Goal: Task Accomplishment & Management: Use online tool/utility

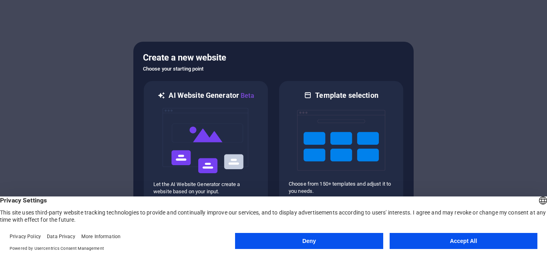
click at [470, 242] on button "Accept All" at bounding box center [464, 241] width 148 height 16
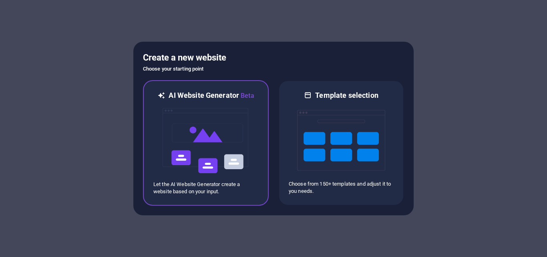
click at [188, 142] on img at bounding box center [206, 141] width 88 height 80
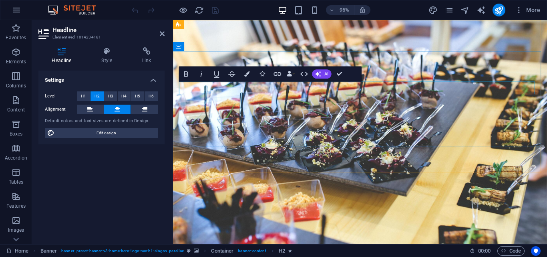
drag, startPoint x: 478, startPoint y: 89, endPoint x: 235, endPoint y: 91, distance: 243.1
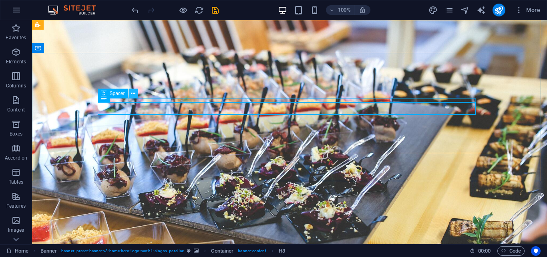
click at [133, 94] on icon at bounding box center [133, 93] width 4 height 8
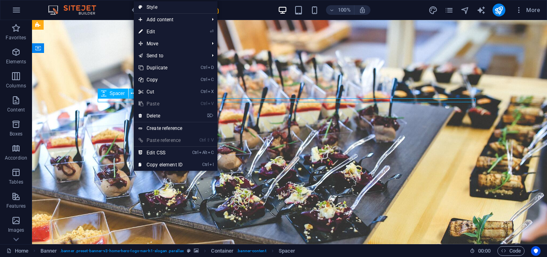
click at [133, 94] on icon at bounding box center [133, 93] width 4 height 8
click at [107, 94] on div "Spacer" at bounding box center [113, 94] width 30 height 10
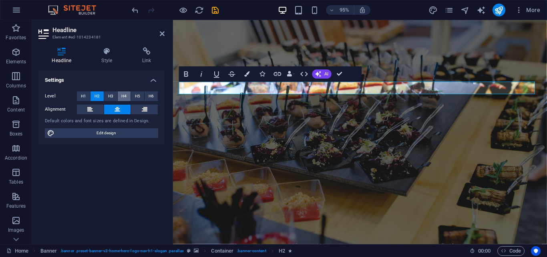
click at [126, 96] on span "H4" at bounding box center [123, 96] width 5 height 10
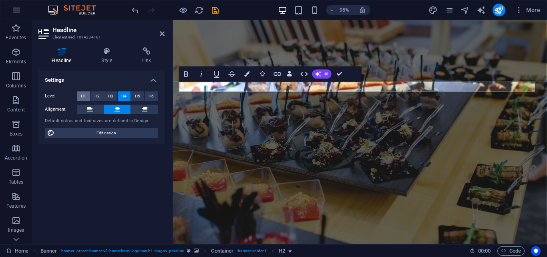
click at [80, 95] on button "H1" at bounding box center [83, 96] width 13 height 10
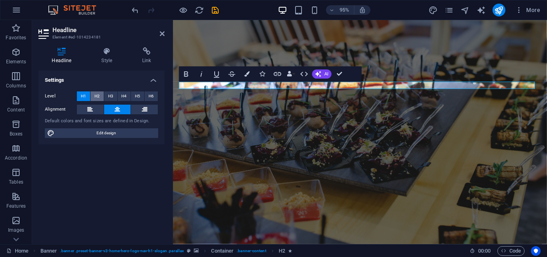
click at [99, 96] on span "H2" at bounding box center [97, 96] width 5 height 10
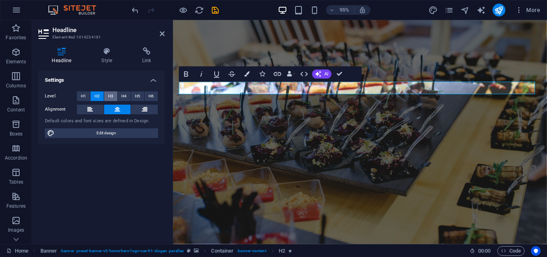
click at [108, 96] on span "H3" at bounding box center [110, 96] width 5 height 10
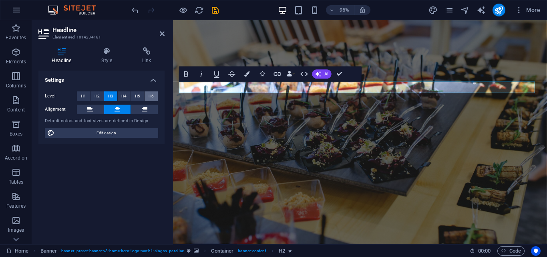
click at [151, 98] on span "H6" at bounding box center [151, 96] width 5 height 10
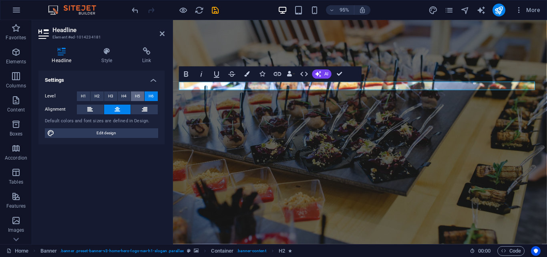
click at [137, 97] on span "H5" at bounding box center [137, 96] width 5 height 10
click at [123, 96] on span "H4" at bounding box center [123, 96] width 5 height 10
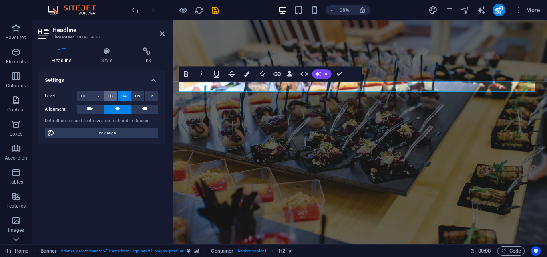
click at [112, 96] on span "H3" at bounding box center [110, 96] width 5 height 10
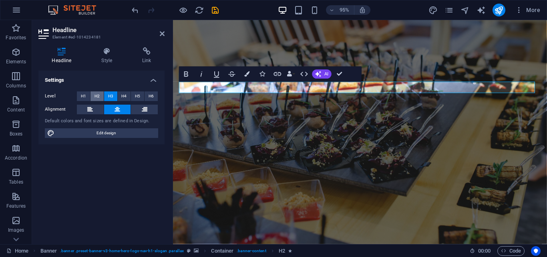
click at [100, 96] on button "H2" at bounding box center [97, 96] width 13 height 10
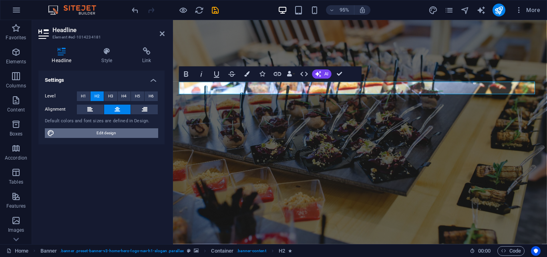
click at [104, 133] on span "Edit design" at bounding box center [106, 133] width 99 height 10
select select "px"
select select "200"
select select "px"
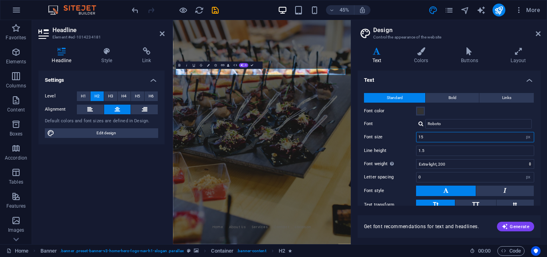
click at [473, 139] on input "15" at bounding box center [475, 137] width 117 height 10
type input "1"
click at [540, 161] on div "Text Standard Bold Links Font color Font Roboto Font size 30 rem px Line height…" at bounding box center [449, 137] width 183 height 135
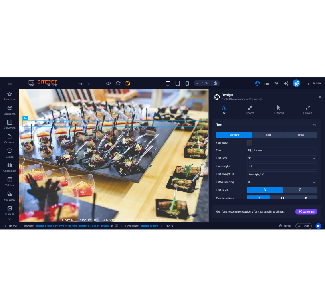
scroll to position [48, 0]
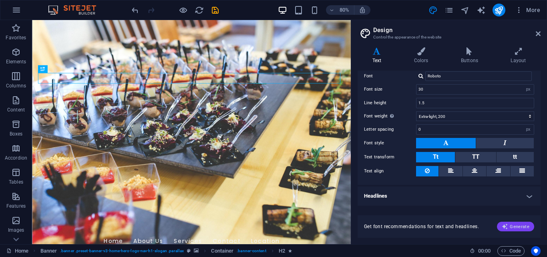
click at [510, 224] on span "Generate" at bounding box center [516, 226] width 28 height 6
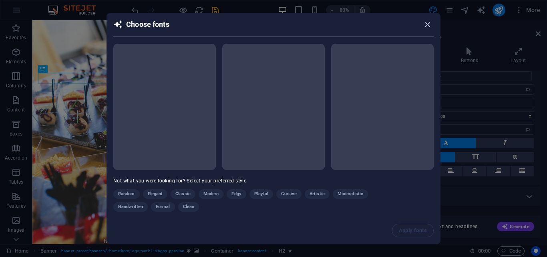
click at [425, 23] on icon "button" at bounding box center [427, 24] width 9 height 9
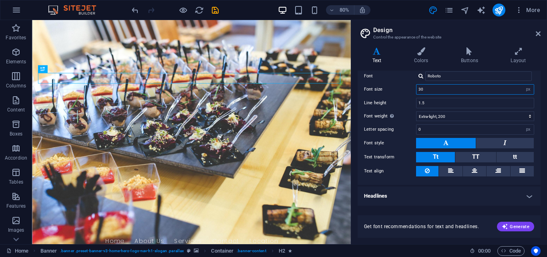
click at [481, 86] on input "30" at bounding box center [475, 90] width 117 height 10
type input "3"
type input "45"
click at [540, 30] on h2 "Design" at bounding box center [456, 29] width 167 height 7
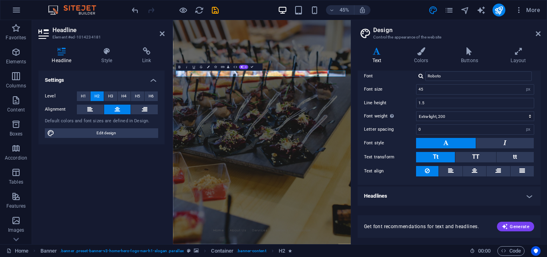
click at [136, 157] on div "Settings Level H1 H2 H3 H4 H5 H6 Alignment Default colors and font sizes are de…" at bounding box center [101, 153] width 126 height 167
click at [127, 133] on span "Edit design" at bounding box center [106, 133] width 99 height 10
click at [528, 45] on div "Variants Text Colors Buttons Layout Text Standard Bold Links Font color Font Ro…" at bounding box center [449, 142] width 196 height 203
click at [520, 55] on icon at bounding box center [518, 51] width 44 height 8
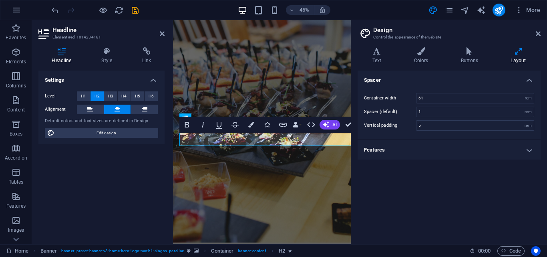
type input "4"
